Goal: Transaction & Acquisition: Purchase product/service

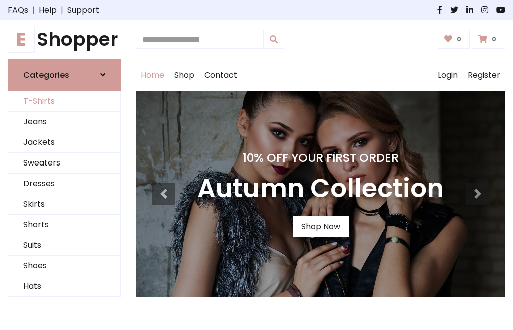
click at [64, 101] on link "T-Shirts" at bounding box center [64, 101] width 112 height 21
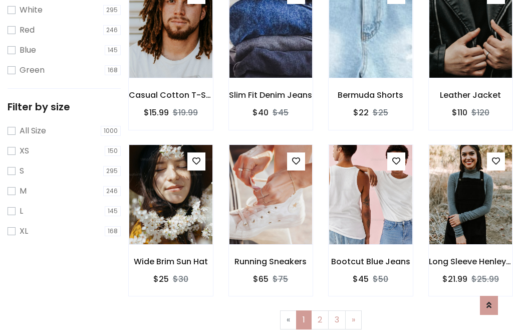
scroll to position [18, 0]
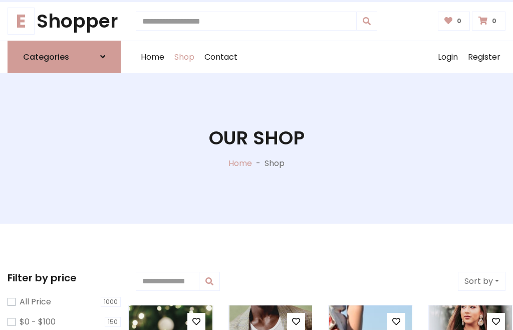
click at [257, 148] on h1 "Our Shop" at bounding box center [257, 138] width 96 height 23
click at [321, 57] on div "Home Shop Contact Log out Login Register" at bounding box center [321, 57] width 370 height 32
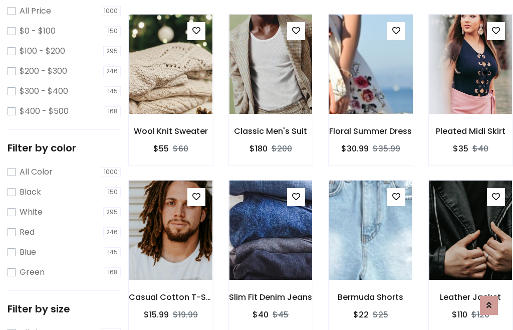
click at [370, 82] on img at bounding box center [371, 64] width 100 height 240
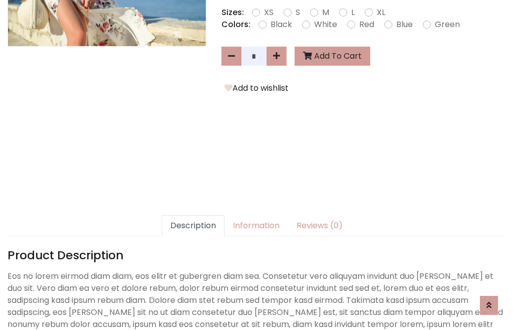
scroll to position [245, 0]
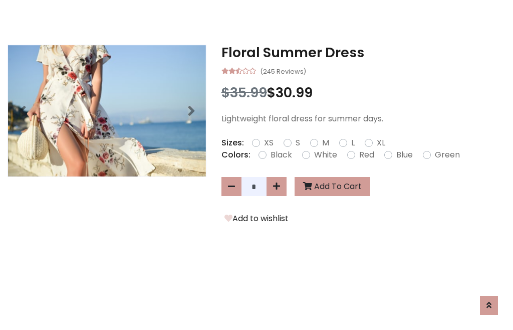
click at [363, 52] on h3 "Floral Summer Dress" at bounding box center [363, 53] width 284 height 16
